Goal: Task Accomplishment & Management: Use online tool/utility

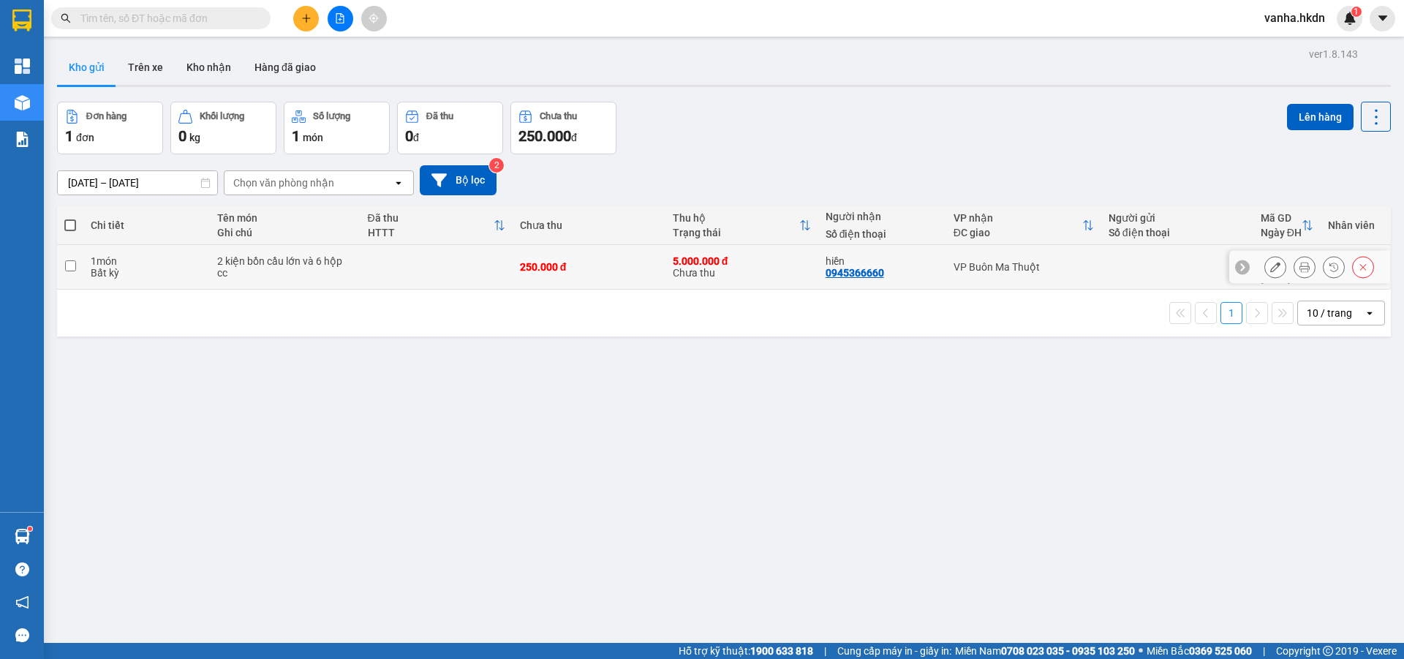
click at [75, 260] on input "checkbox" at bounding box center [70, 265] width 11 height 11
checkbox input "true"
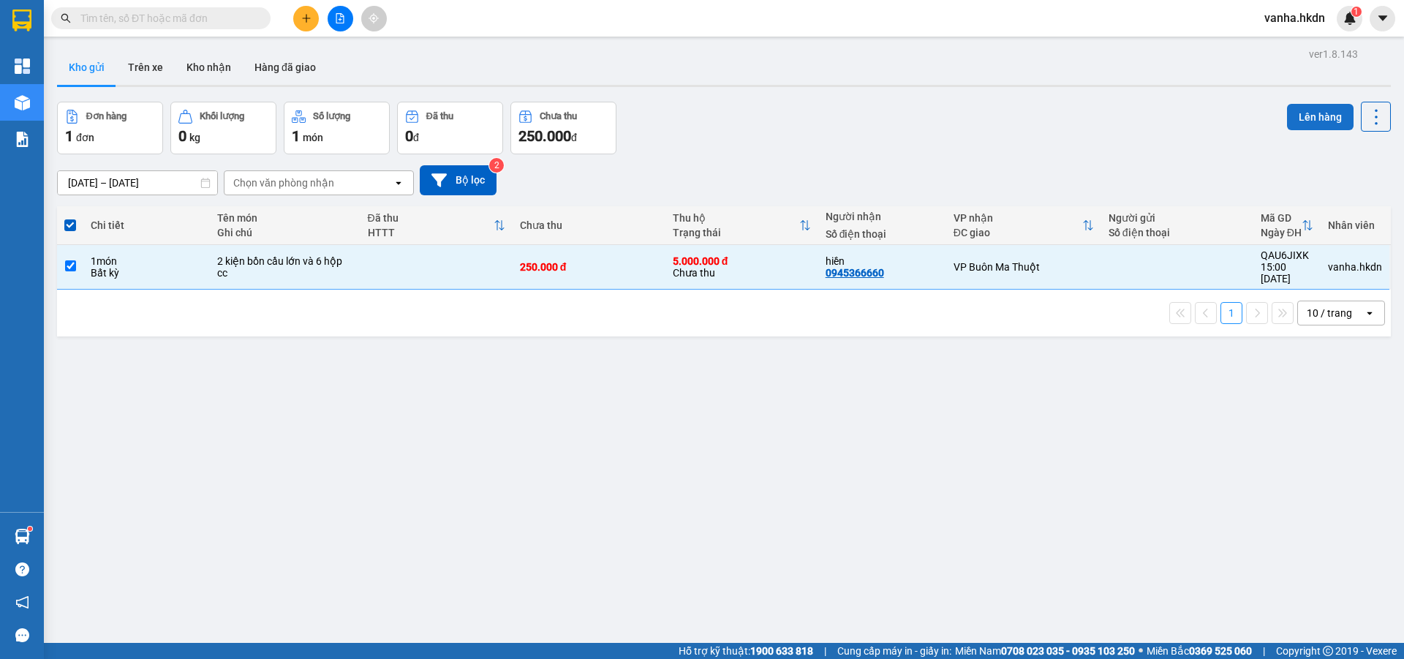
click at [1320, 118] on button "Lên hàng" at bounding box center [1320, 117] width 67 height 26
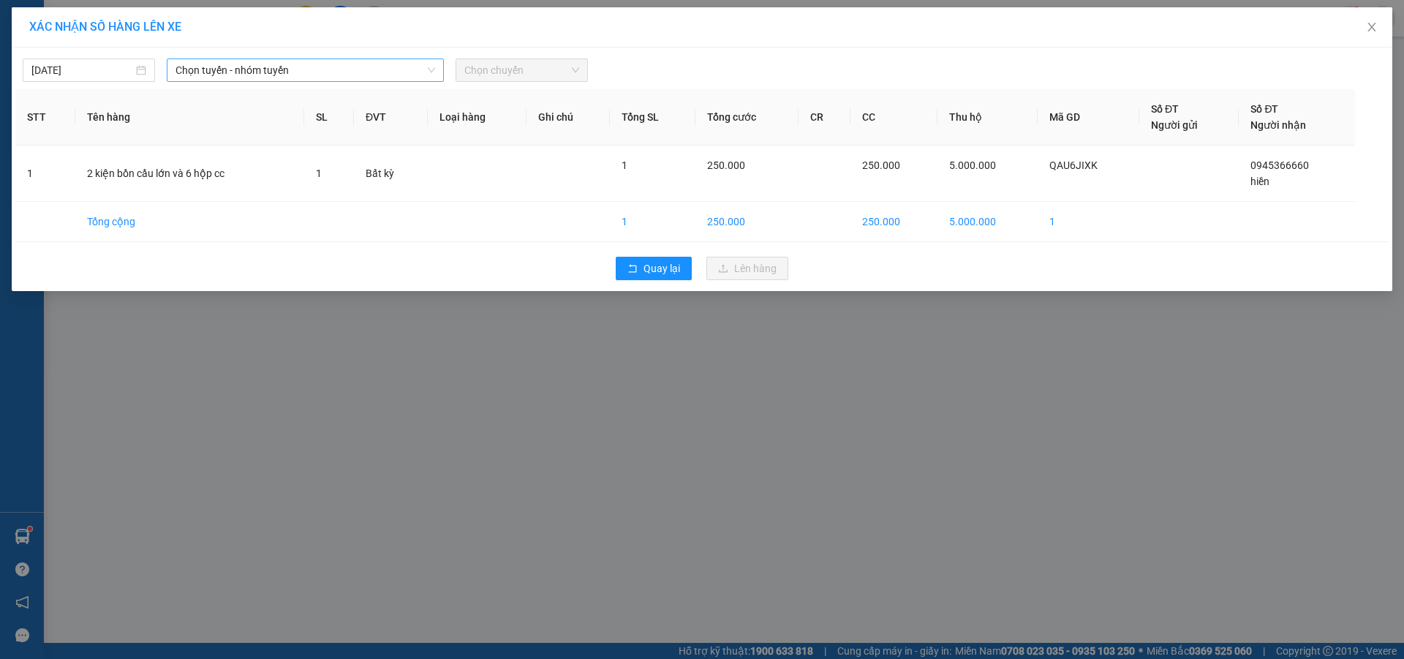
click at [340, 72] on span "Chọn tuyến - nhóm tuyến" at bounding box center [305, 70] width 260 height 22
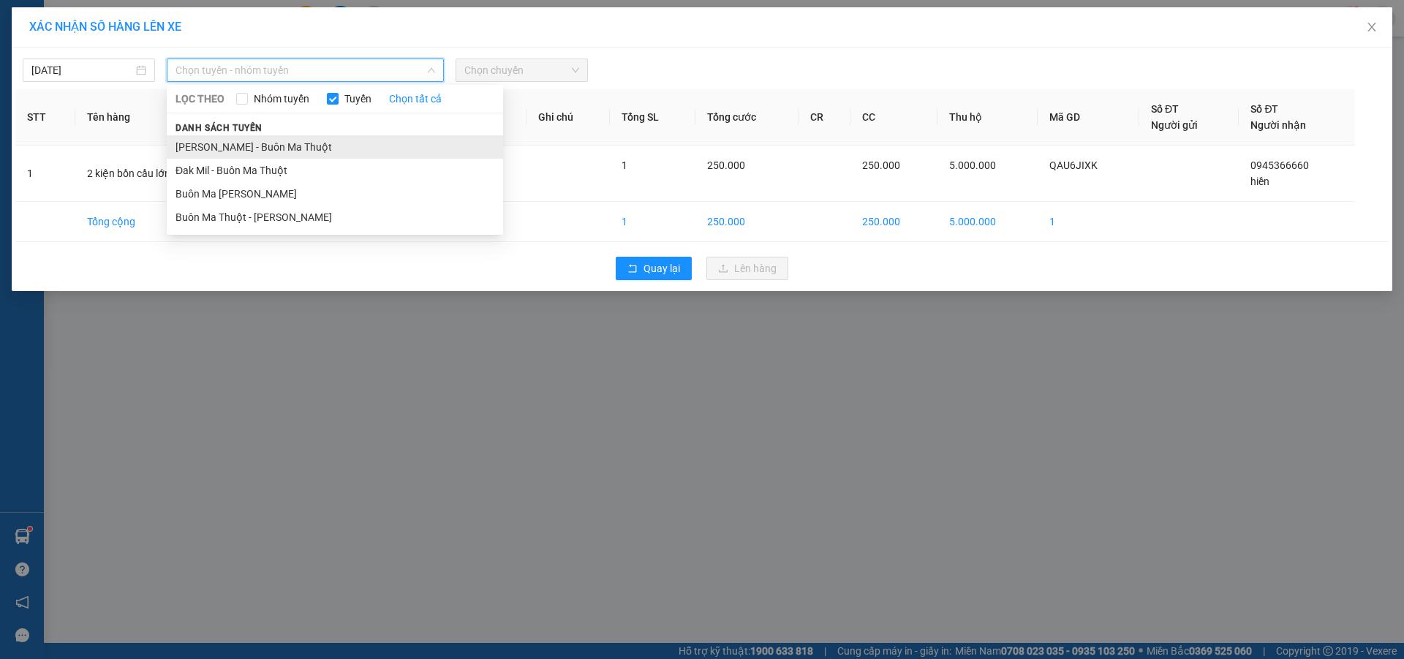
click at [248, 149] on li "[PERSON_NAME] - Buôn Ma Thuột" at bounding box center [335, 146] width 336 height 23
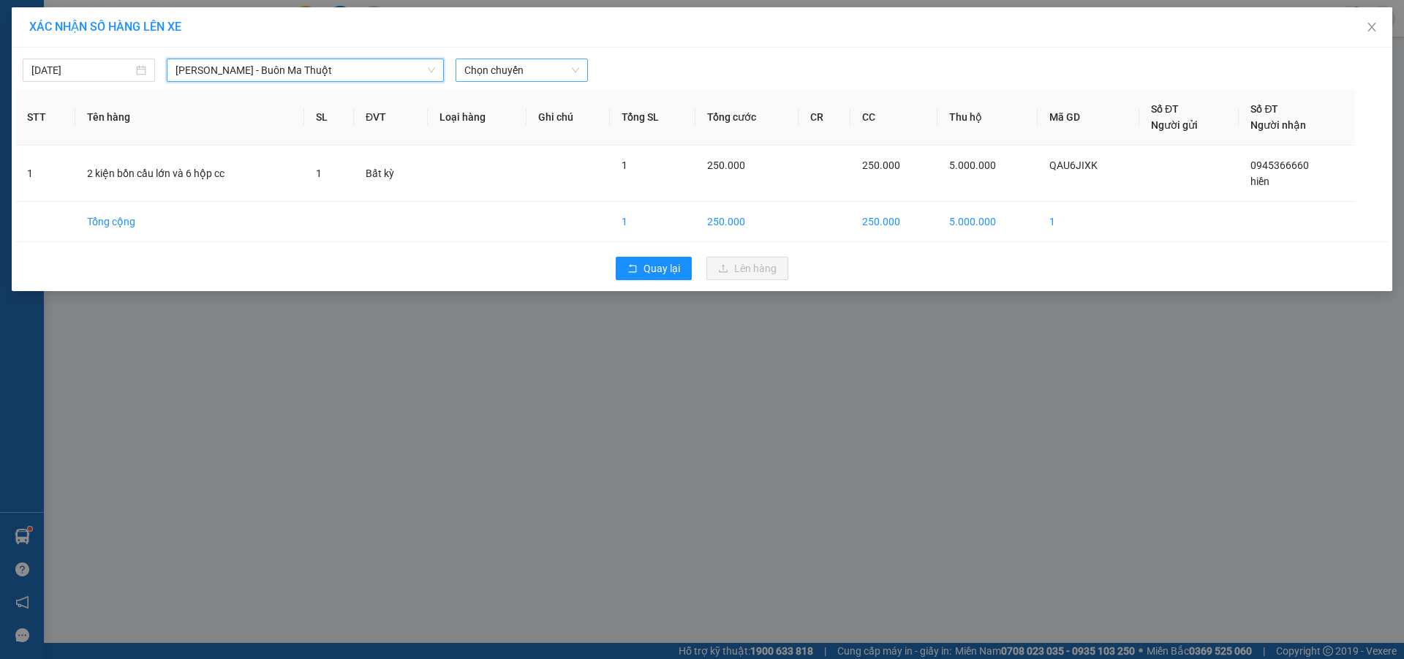
click at [545, 69] on span "Chọn chuyến" at bounding box center [521, 70] width 115 height 22
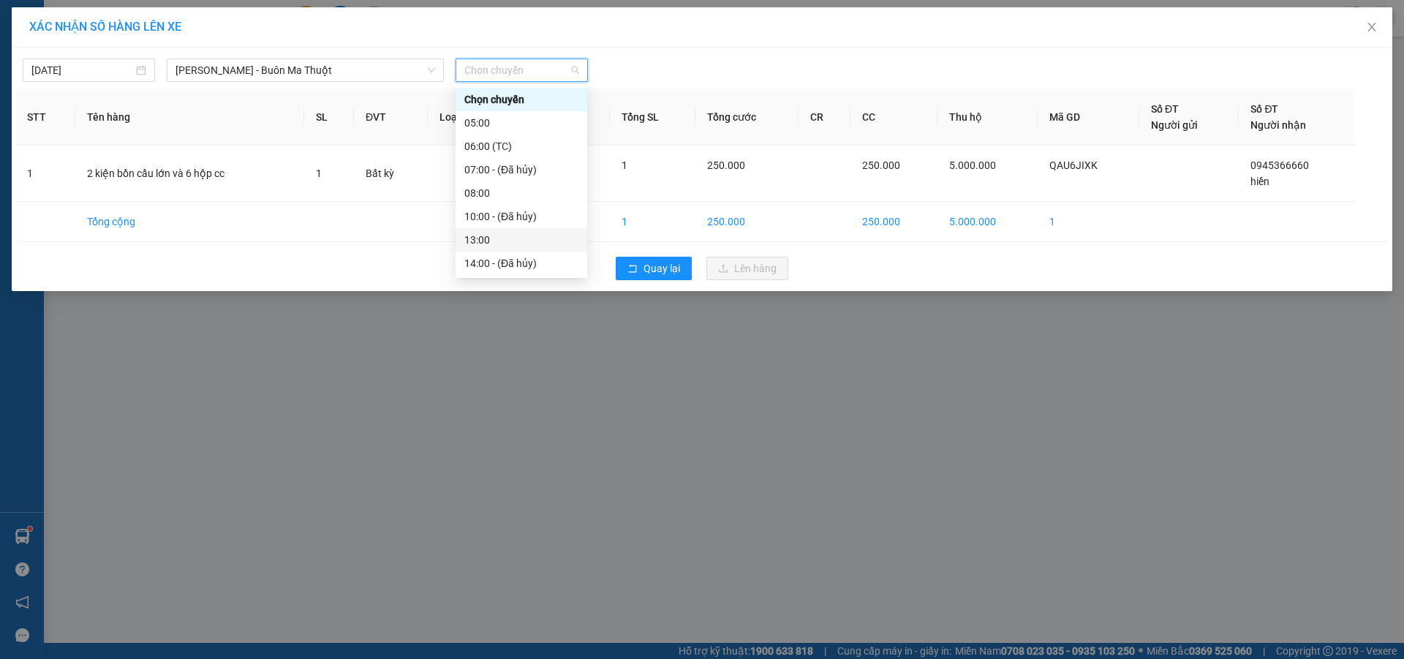
scroll to position [47, 0]
click at [486, 244] on div "16:00" at bounding box center [521, 240] width 114 height 16
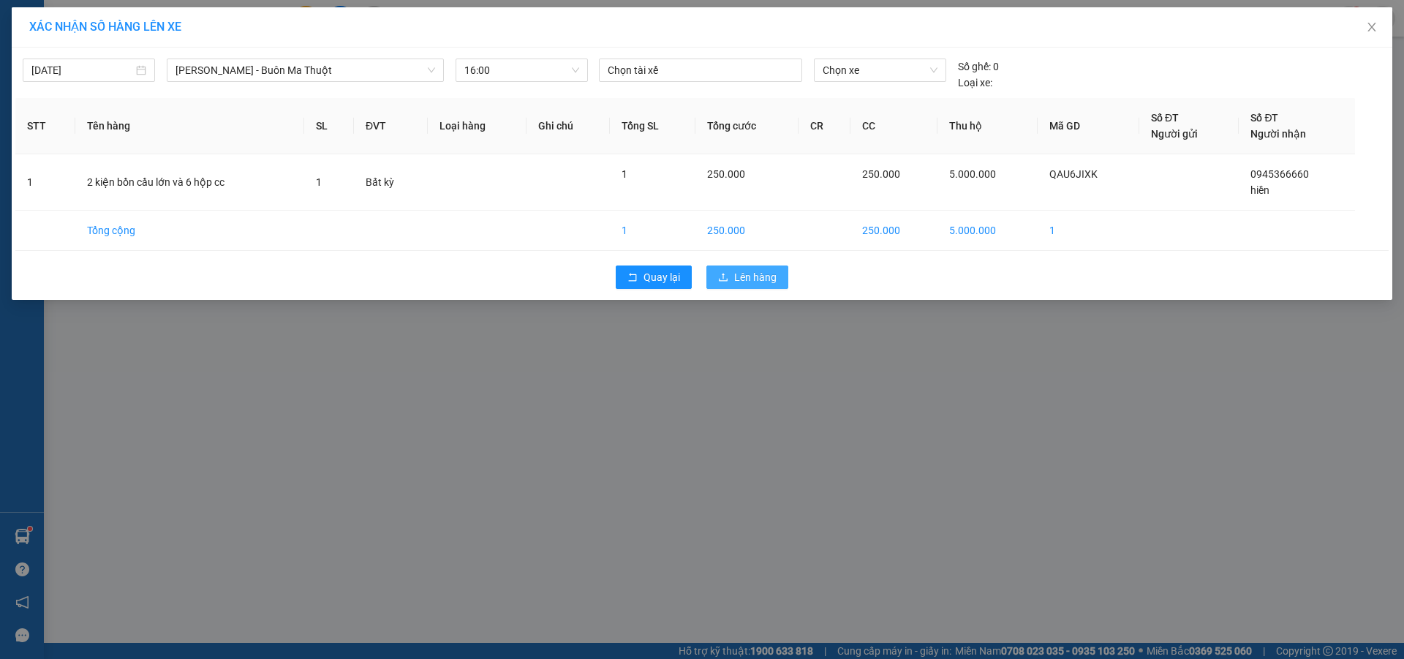
click at [760, 279] on span "Lên hàng" at bounding box center [755, 277] width 42 height 16
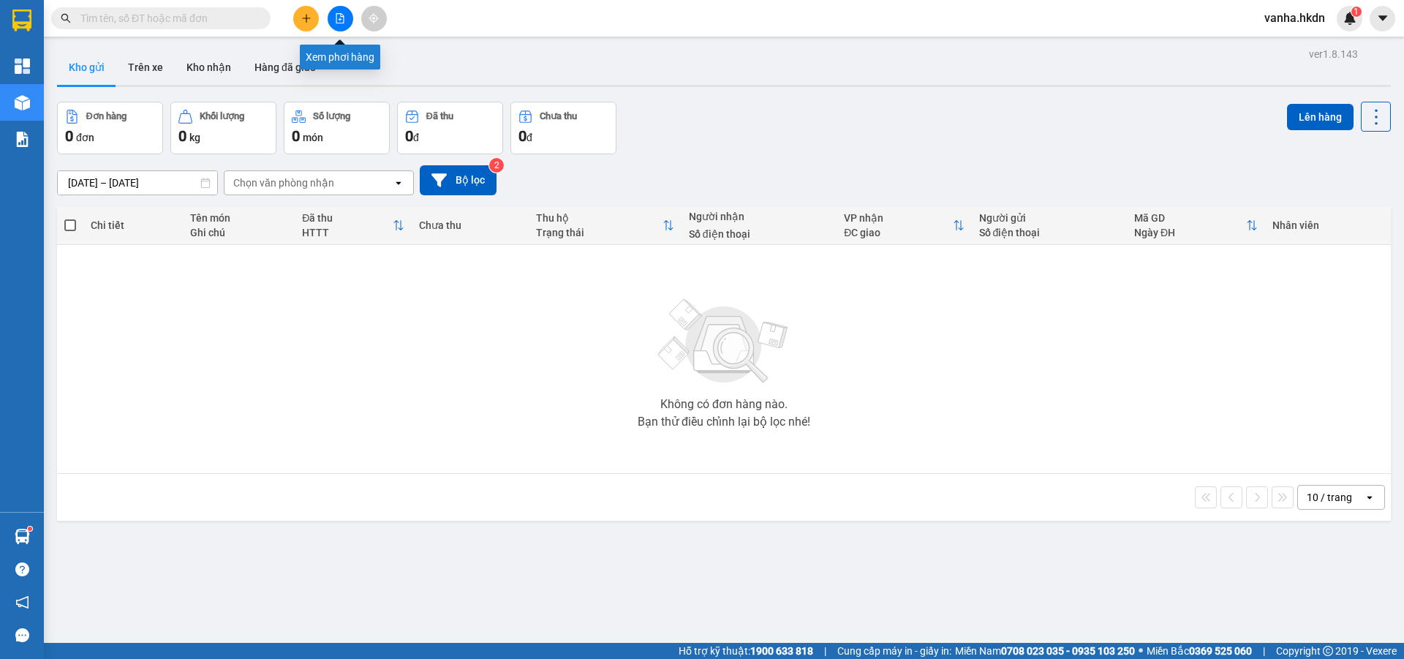
click at [336, 19] on icon "file-add" at bounding box center [340, 18] width 10 height 10
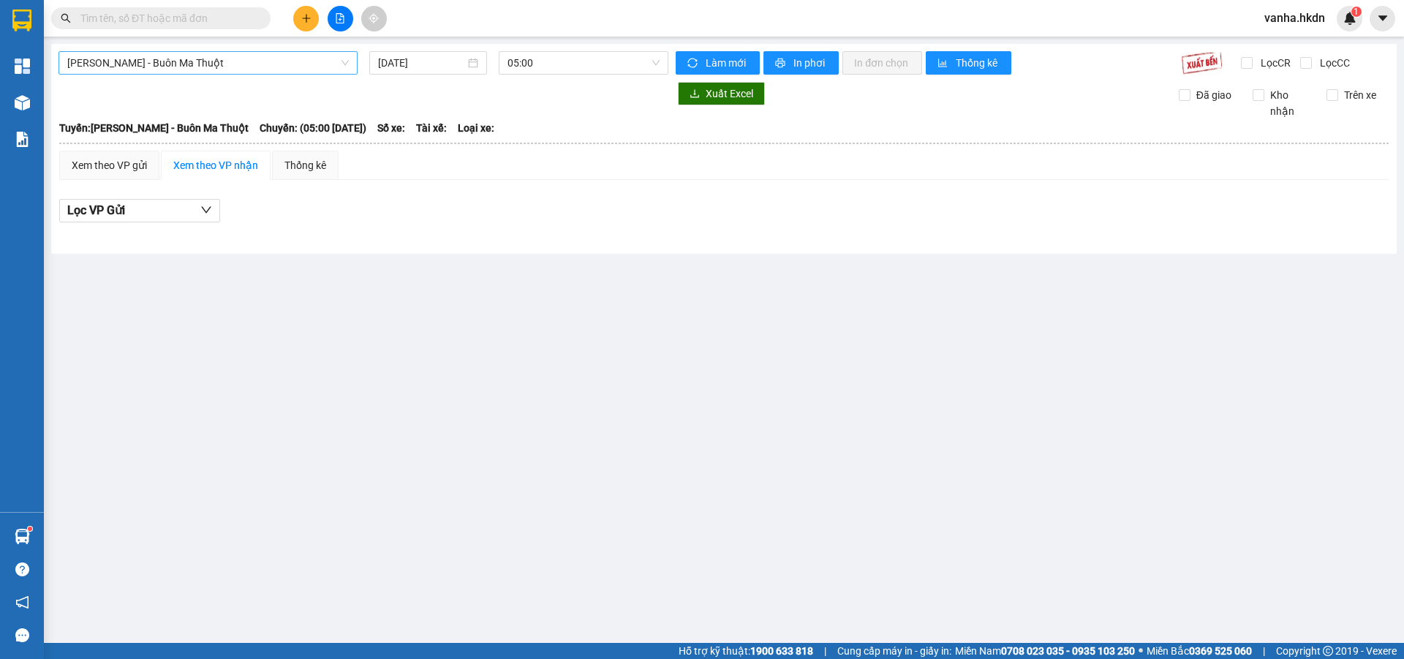
click at [282, 63] on span "[PERSON_NAME] - Buôn Ma Thuột" at bounding box center [207, 63] width 281 height 22
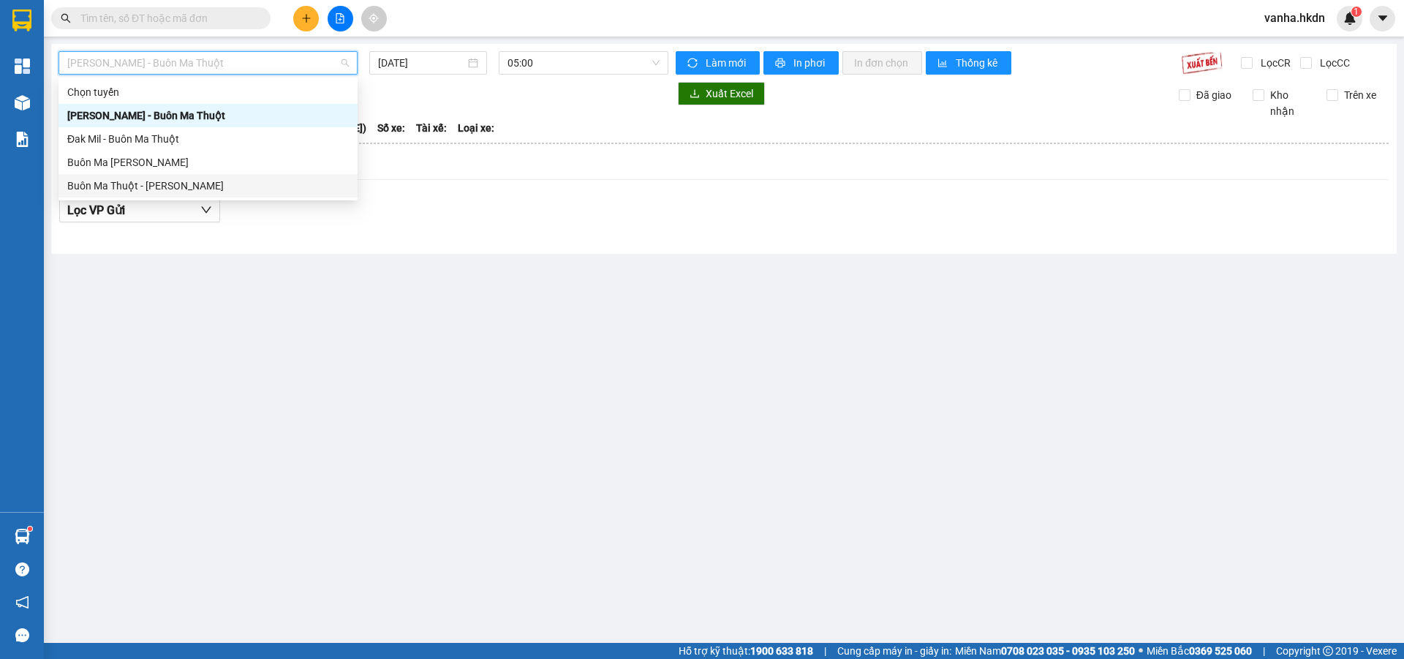
click at [189, 182] on div "Buôn Ma Thuột - [PERSON_NAME]" at bounding box center [207, 186] width 281 height 16
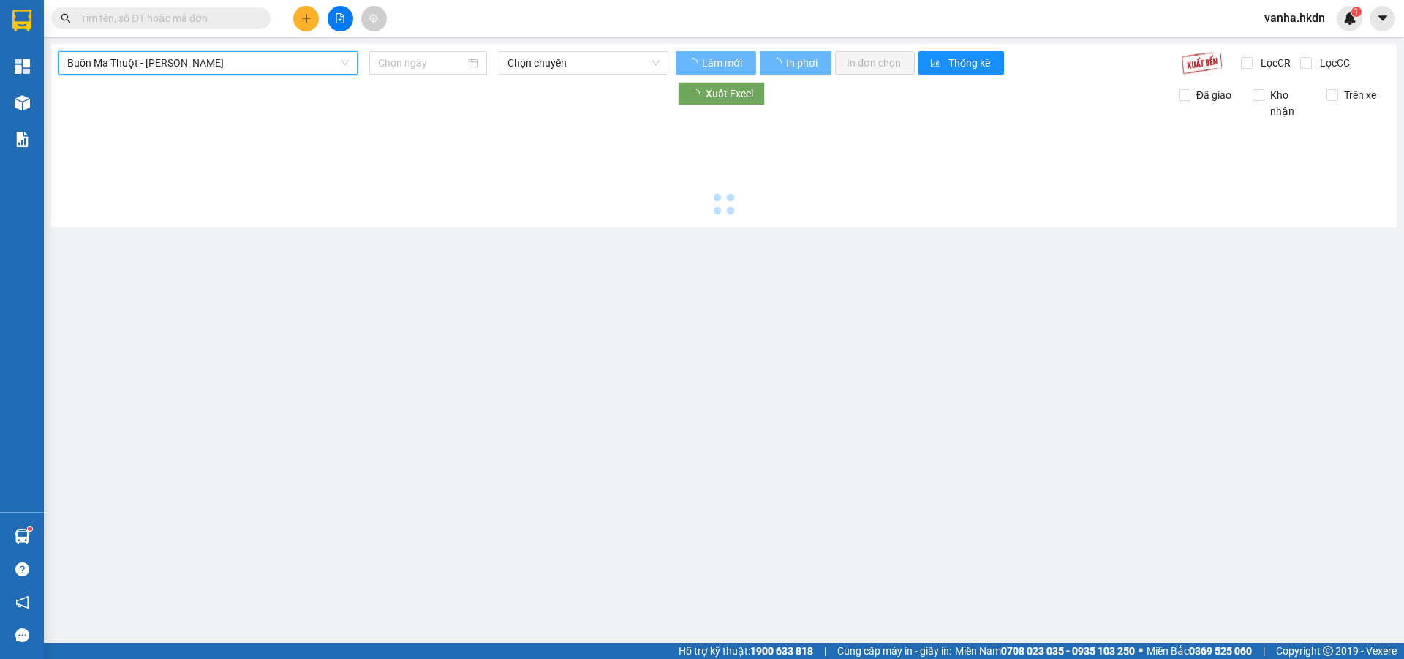
type input "[DATE]"
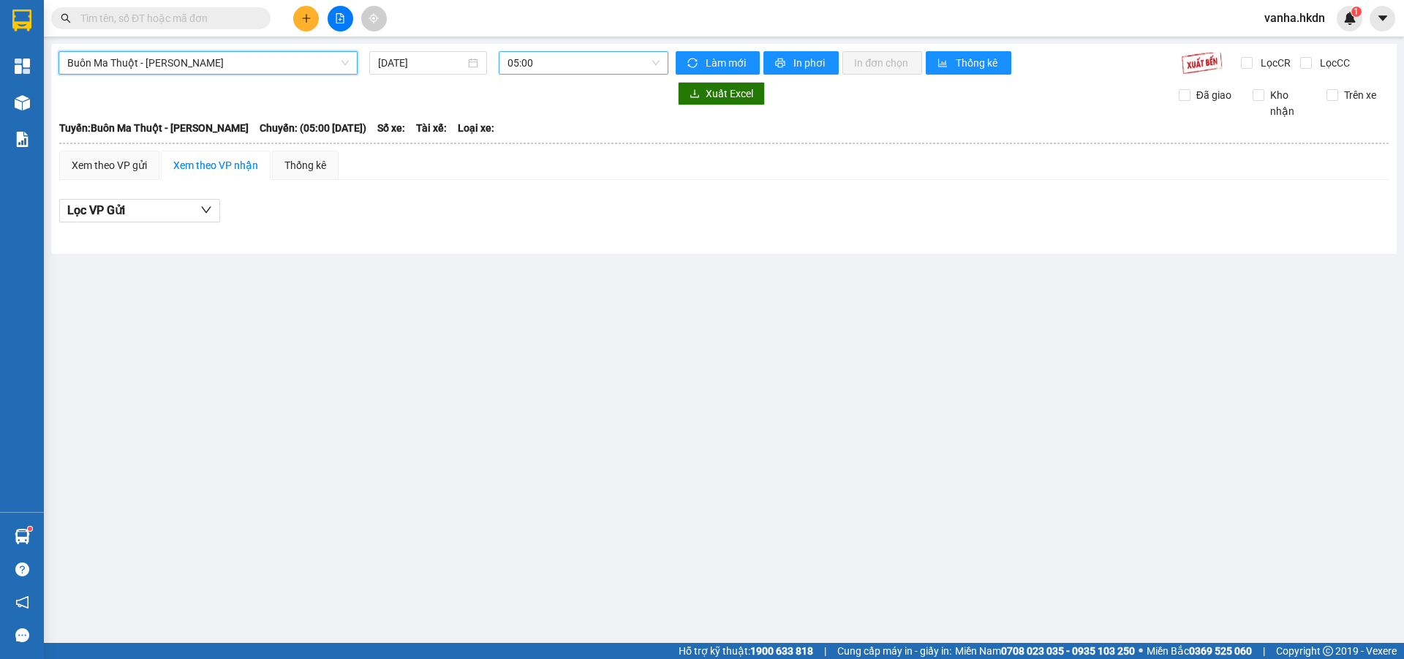
click at [565, 64] on span "05:00" at bounding box center [583, 63] width 152 height 22
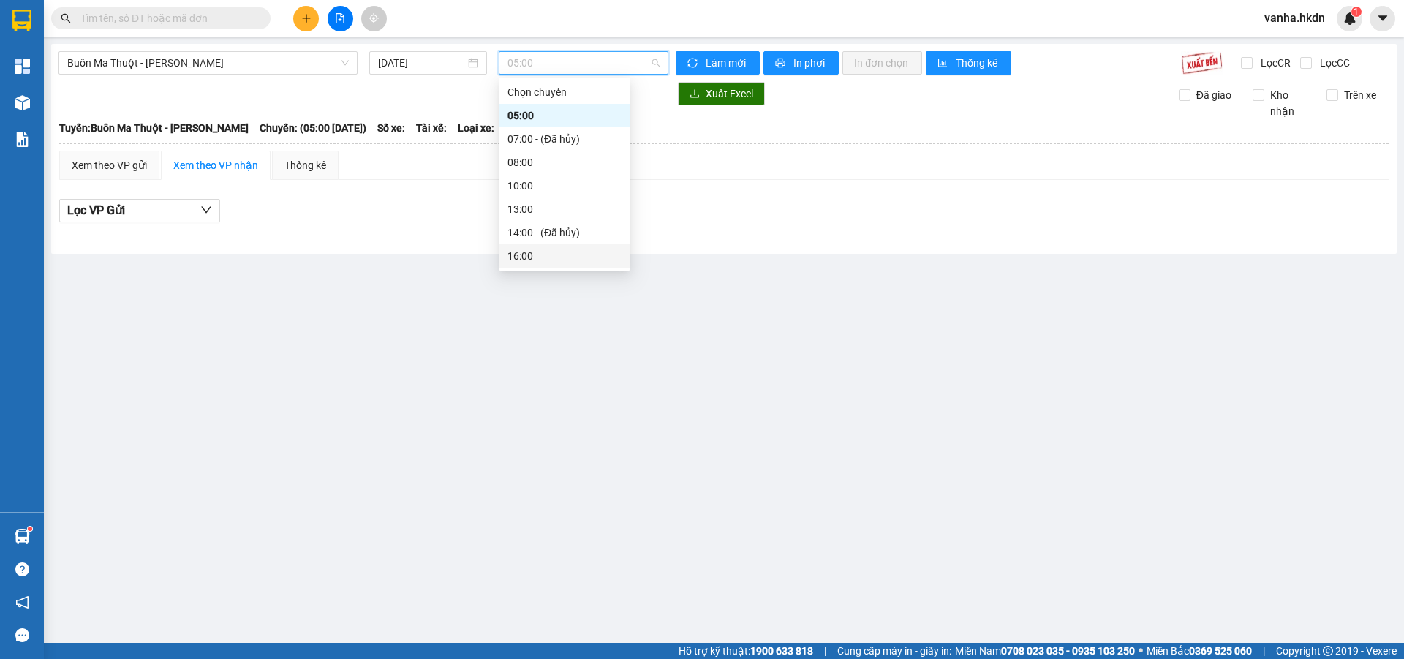
click at [523, 253] on div "16:00" at bounding box center [564, 256] width 114 height 16
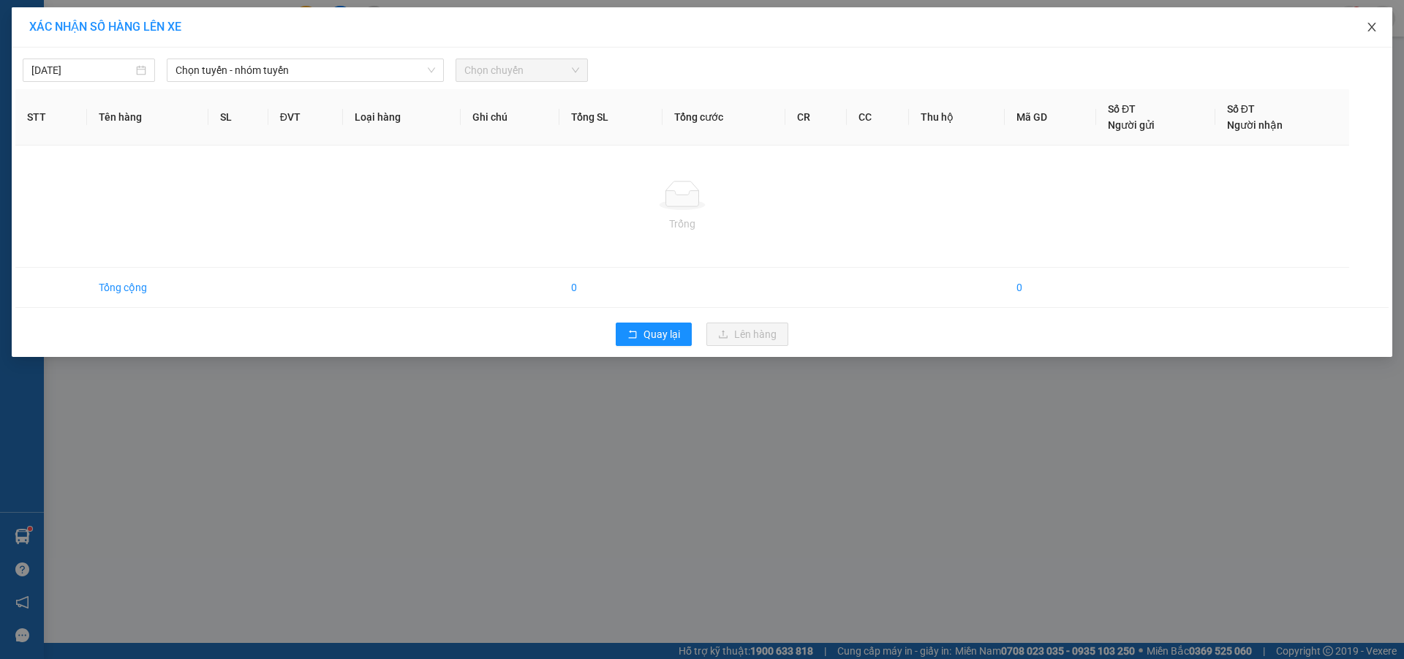
click at [1375, 27] on icon "close" at bounding box center [1372, 27] width 12 height 12
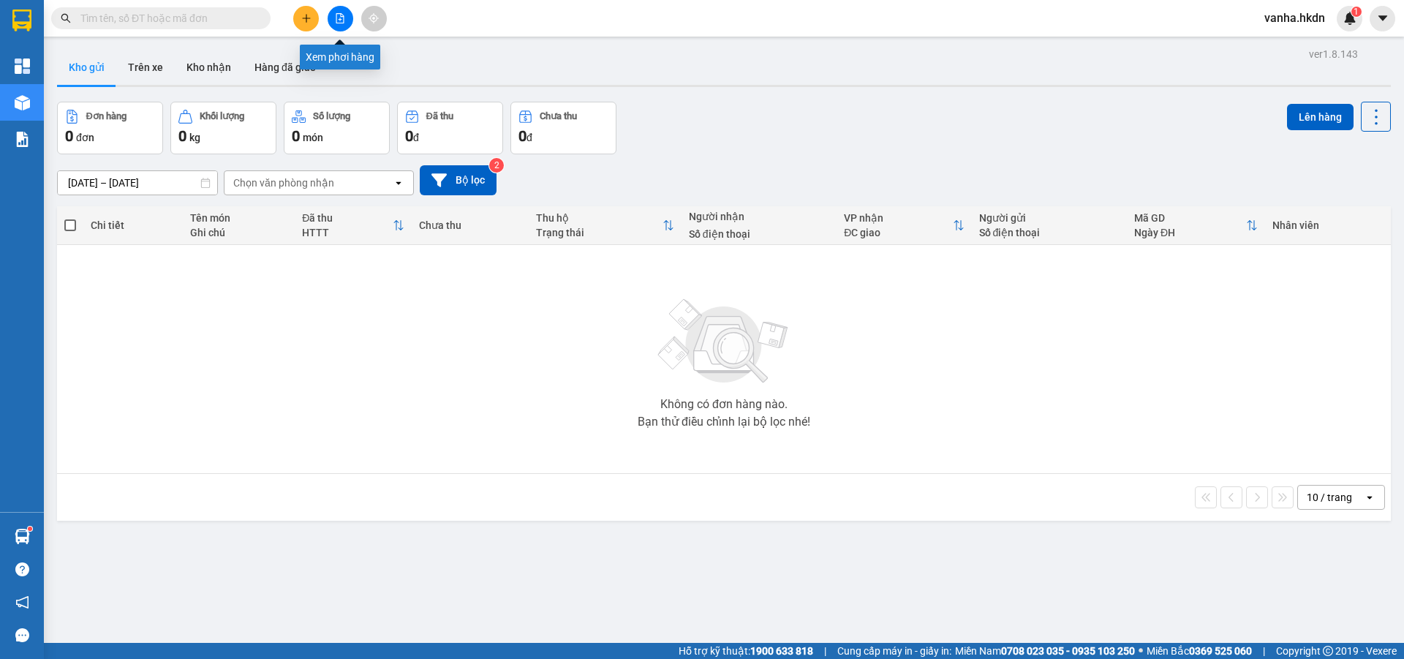
click at [341, 20] on icon "file-add" at bounding box center [340, 18] width 10 height 10
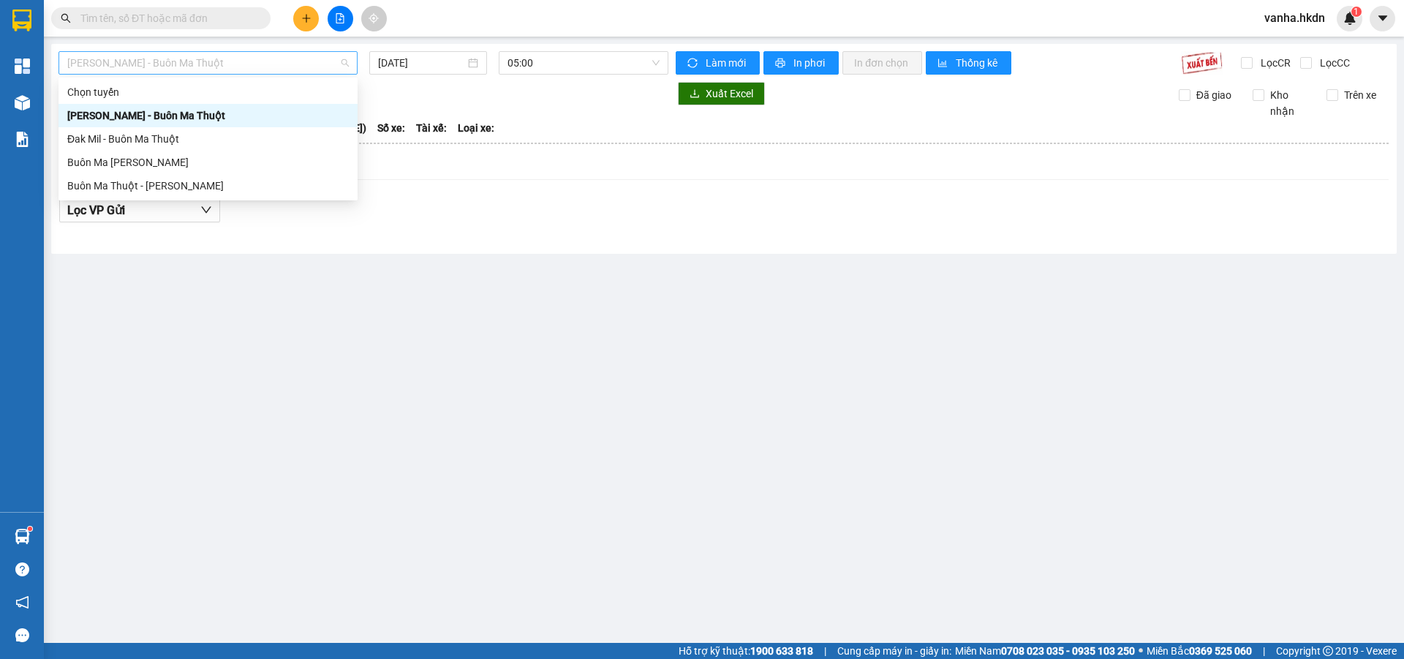
click at [200, 61] on span "[PERSON_NAME] - Buôn Ma Thuột" at bounding box center [207, 63] width 281 height 22
click at [155, 188] on div "Buôn Ma Thuột - [PERSON_NAME]" at bounding box center [207, 186] width 281 height 16
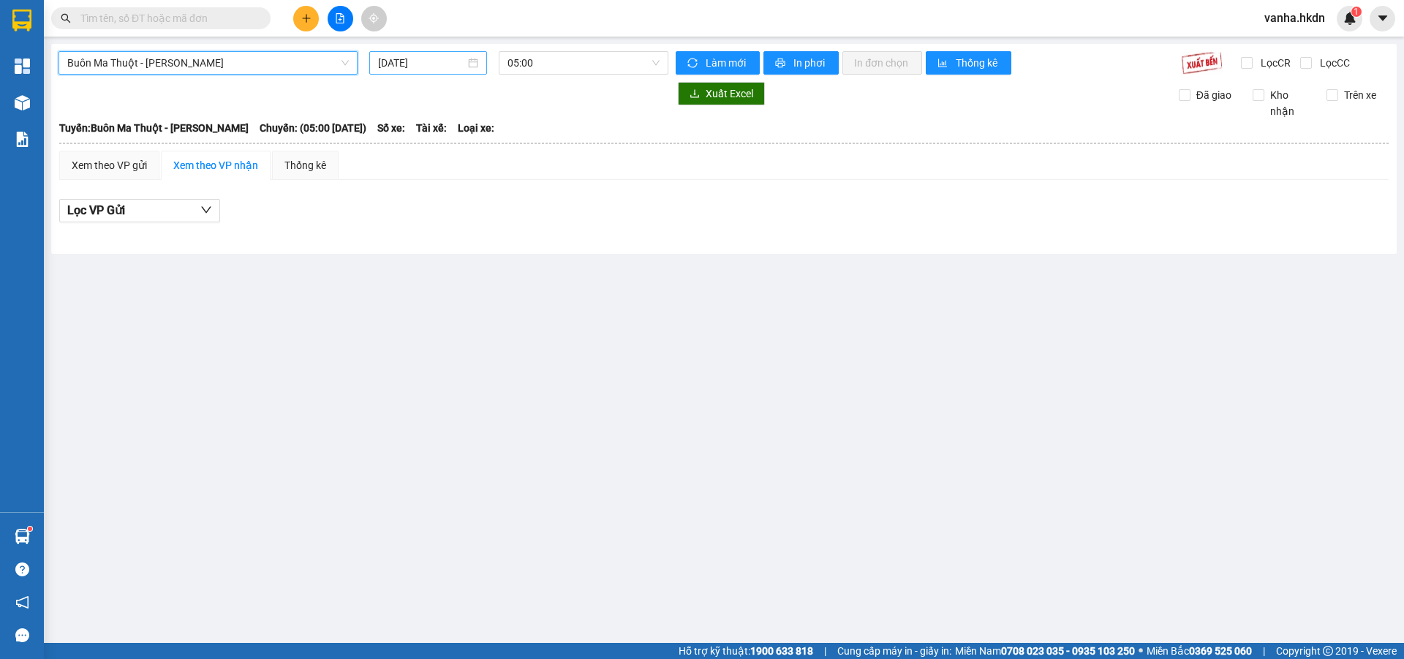
click at [453, 64] on input "[DATE]" at bounding box center [421, 63] width 87 height 16
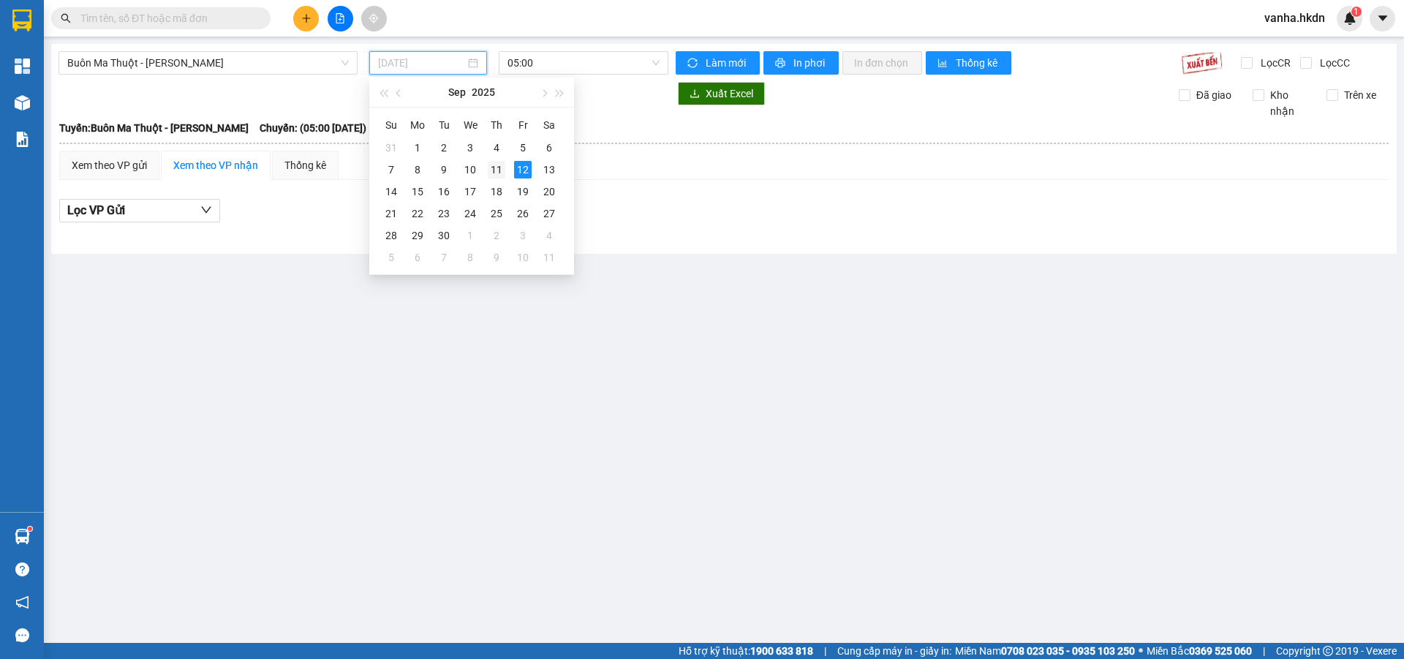
click at [496, 167] on div "11" at bounding box center [497, 170] width 18 height 18
type input "[DATE]"
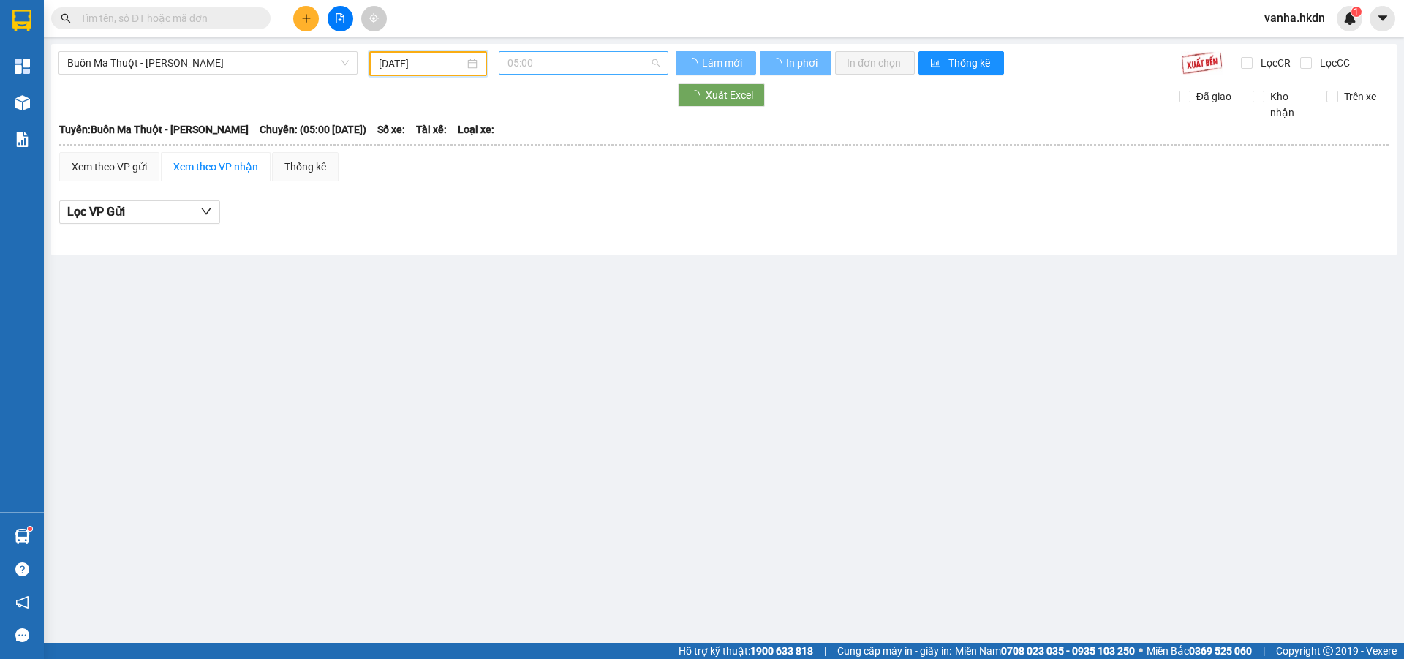
click at [542, 64] on span "05:00" at bounding box center [583, 63] width 152 height 22
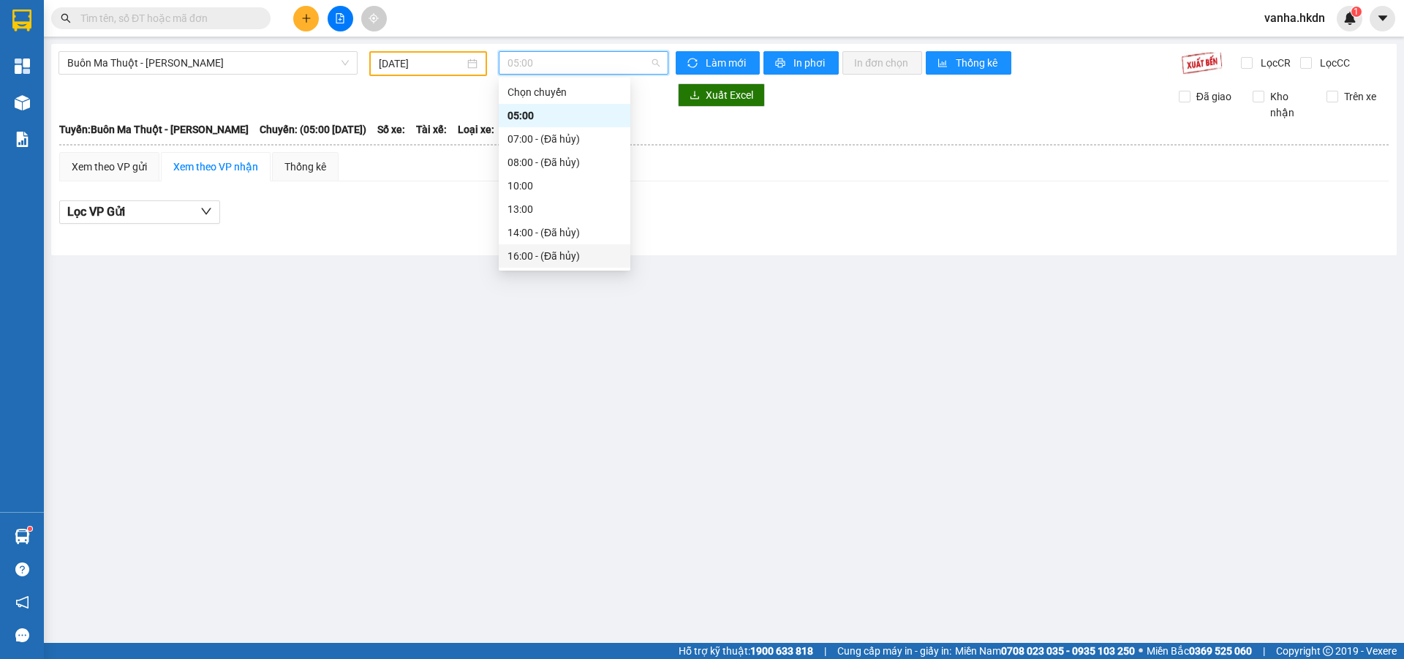
scroll to position [47, 0]
click at [531, 233] on div "16:05 (TC)" at bounding box center [564, 232] width 114 height 16
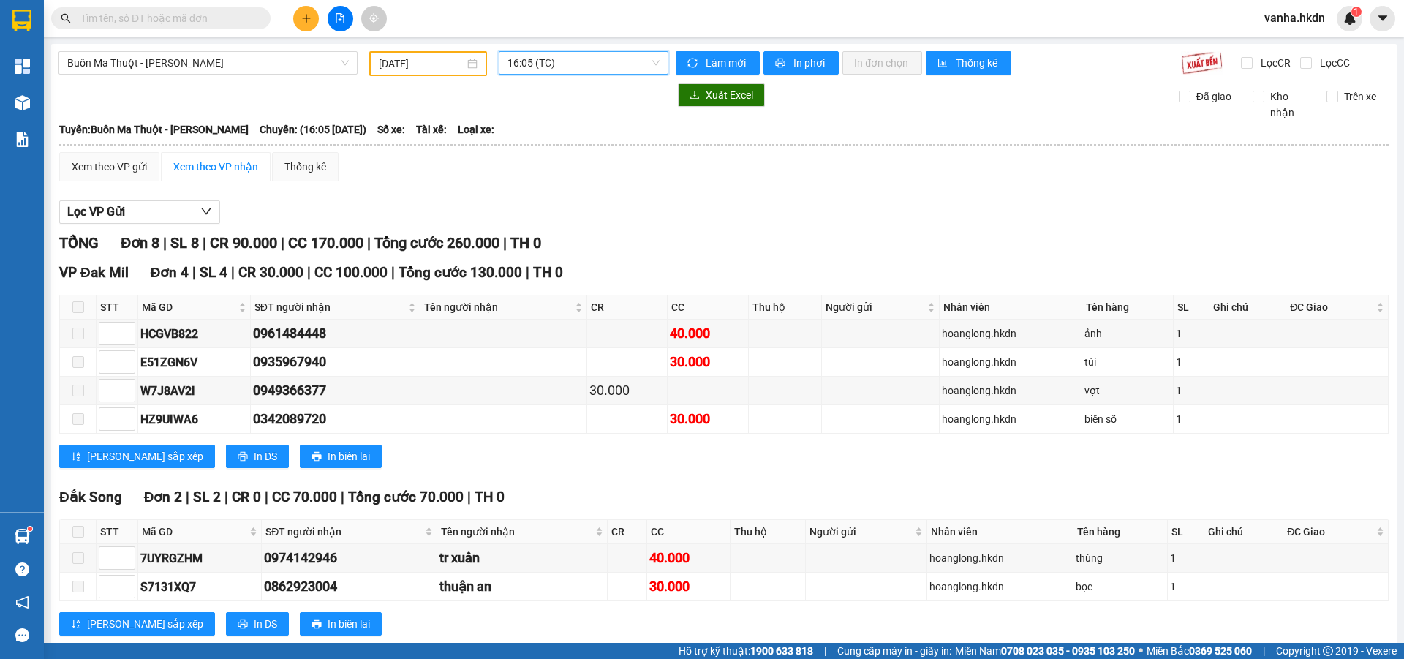
click at [585, 67] on span "16:05 (TC)" at bounding box center [583, 63] width 152 height 22
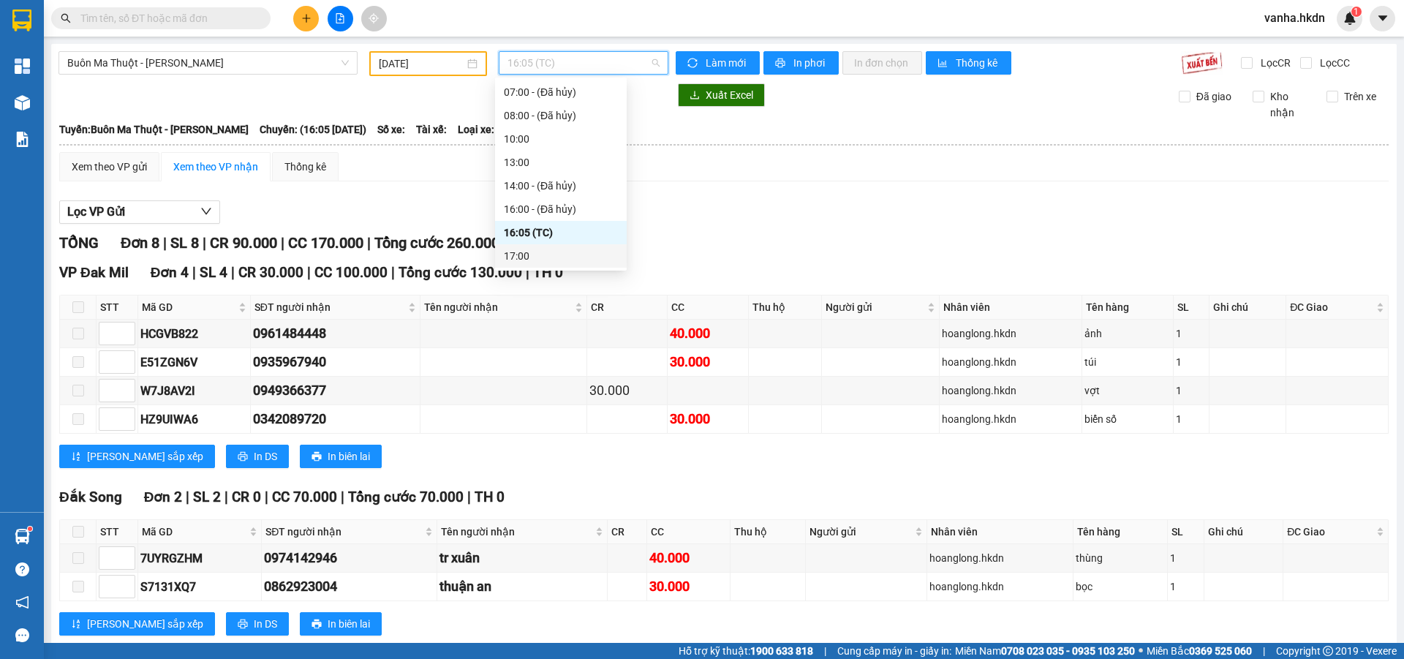
click at [524, 254] on div "17:00" at bounding box center [561, 256] width 114 height 16
